Goal: Transaction & Acquisition: Subscribe to service/newsletter

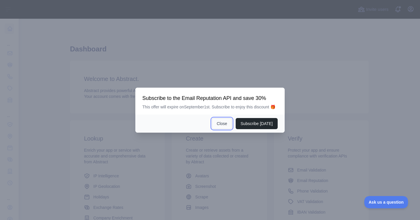
click at [229, 129] on button "Close" at bounding box center [222, 123] width 20 height 11
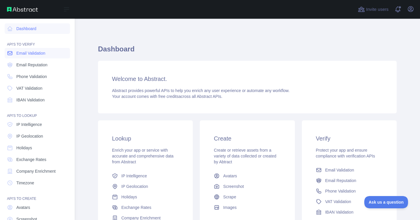
click at [27, 52] on span "Email Validation" at bounding box center [30, 53] width 29 height 6
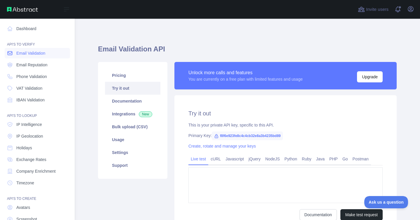
type textarea "**********"
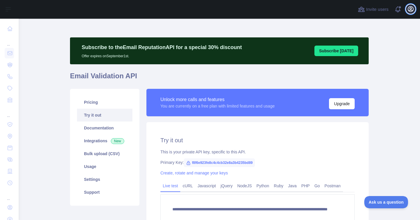
click at [411, 10] on icon "button" at bounding box center [410, 8] width 5 height 5
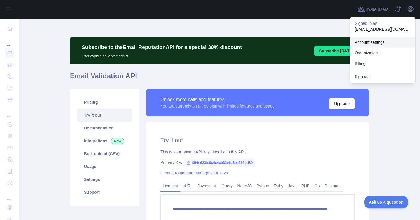
click at [369, 42] on link "Account settings" at bounding box center [382, 42] width 65 height 11
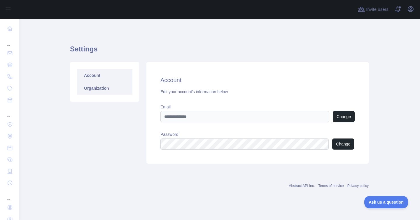
click at [113, 90] on link "Organization" at bounding box center [104, 88] width 55 height 13
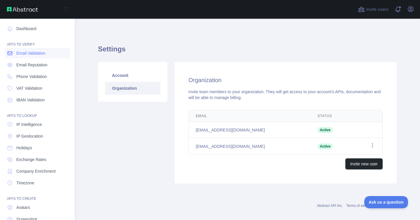
click at [36, 55] on span "Email Validation" at bounding box center [30, 53] width 29 height 6
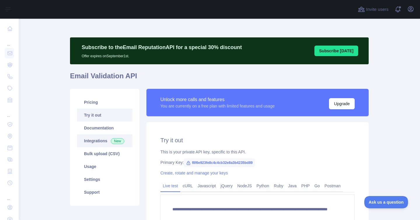
click at [110, 139] on link "Integrations New" at bounding box center [104, 140] width 55 height 13
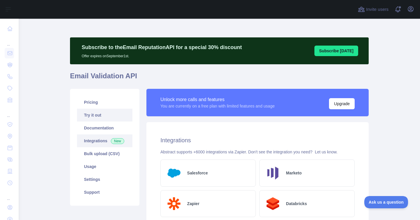
click at [102, 112] on link "Try it out" at bounding box center [104, 115] width 55 height 13
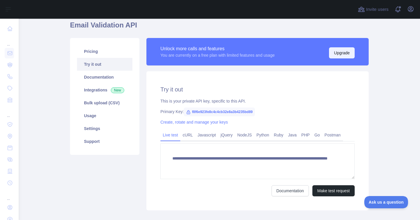
scroll to position [49, 0]
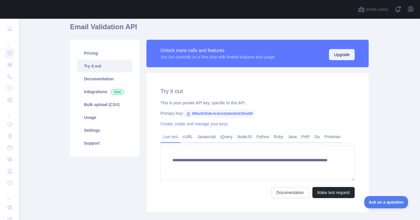
click at [344, 55] on button "Upgrade" at bounding box center [342, 54] width 26 height 11
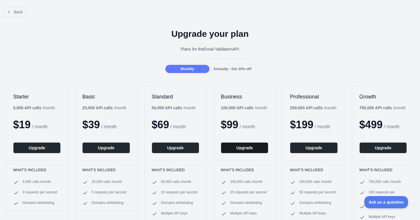
click at [245, 147] on button "Upgrade" at bounding box center [245, 147] width 48 height 11
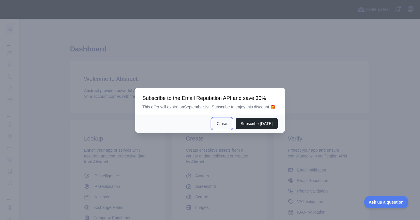
click at [223, 125] on button "Close" at bounding box center [222, 123] width 20 height 11
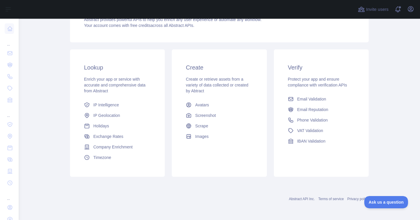
scroll to position [58, 0]
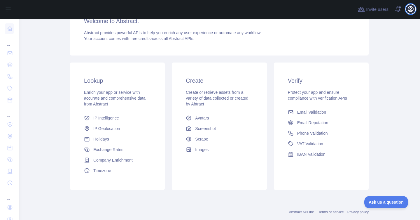
click at [411, 7] on icon "button" at bounding box center [410, 8] width 5 height 5
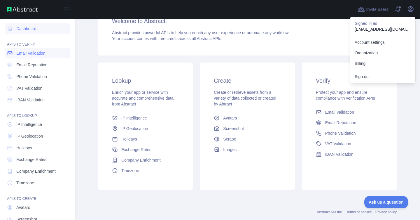
click at [25, 53] on span "Email Validation" at bounding box center [30, 53] width 29 height 6
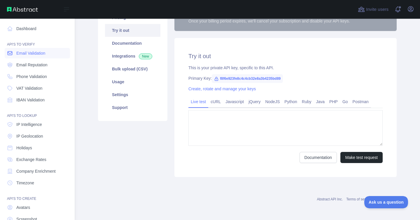
type textarea "**********"
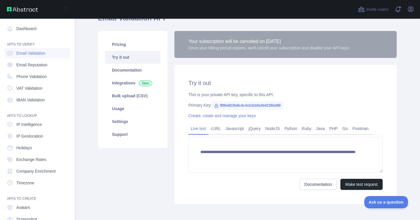
scroll to position [51, 0]
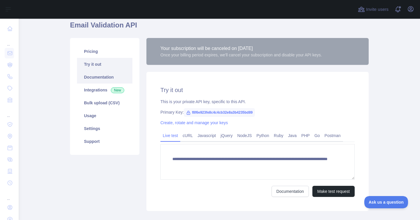
click at [104, 81] on link "Documentation" at bounding box center [104, 77] width 55 height 13
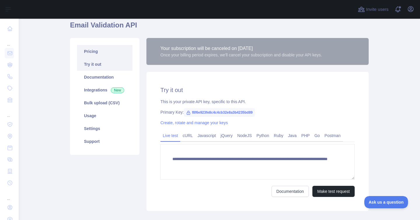
click at [89, 52] on link "Pricing" at bounding box center [104, 51] width 55 height 13
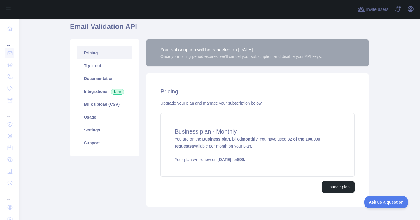
scroll to position [48, 0]
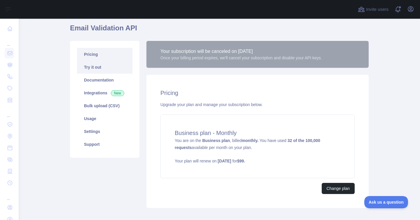
click at [98, 67] on link "Try it out" at bounding box center [104, 67] width 55 height 13
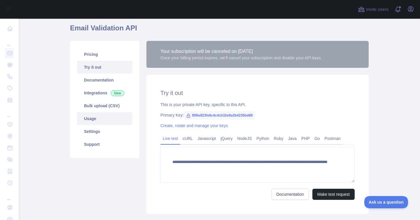
click at [97, 118] on link "Usage" at bounding box center [104, 118] width 55 height 13
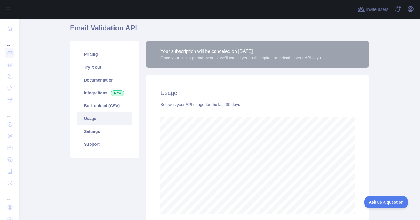
scroll to position [201, 402]
click at [98, 69] on link "Try it out" at bounding box center [104, 67] width 55 height 13
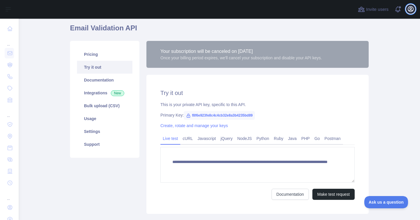
click at [408, 8] on icon "button" at bounding box center [410, 8] width 5 height 5
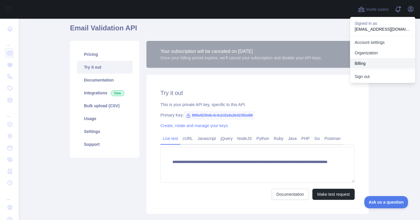
click at [364, 60] on button "Billing" at bounding box center [382, 63] width 65 height 11
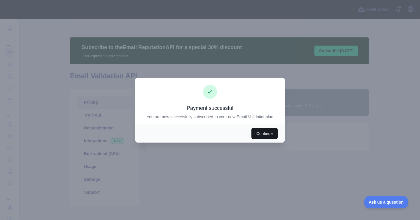
click at [265, 128] on button "Continue" at bounding box center [265, 133] width 26 height 11
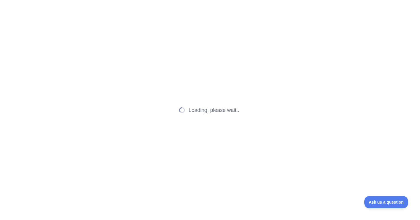
click at [263, 132] on div "Loading, please wait..." at bounding box center [210, 110] width 420 height 220
